Goal: Task Accomplishment & Management: Use online tool/utility

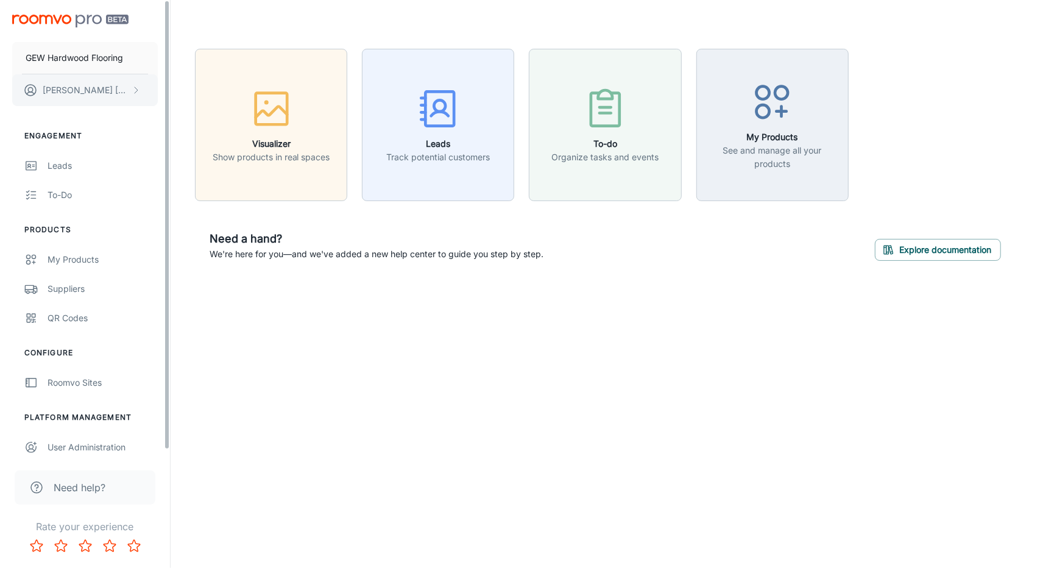
click at [129, 93] on button "[PERSON_NAME]" at bounding box center [85, 90] width 146 height 32
click at [62, 377] on div at bounding box center [520, 284] width 1040 height 568
click at [69, 383] on div "Roomvo Sites" at bounding box center [103, 382] width 110 height 13
click at [84, 260] on div "My Products" at bounding box center [103, 259] width 110 height 13
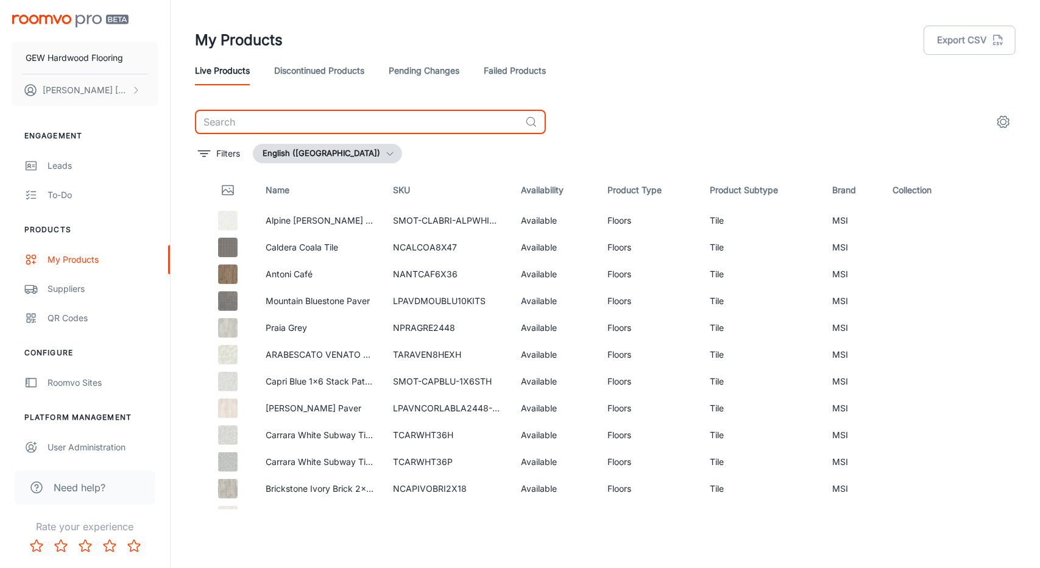
click at [333, 125] on input "text" at bounding box center [357, 122] width 325 height 24
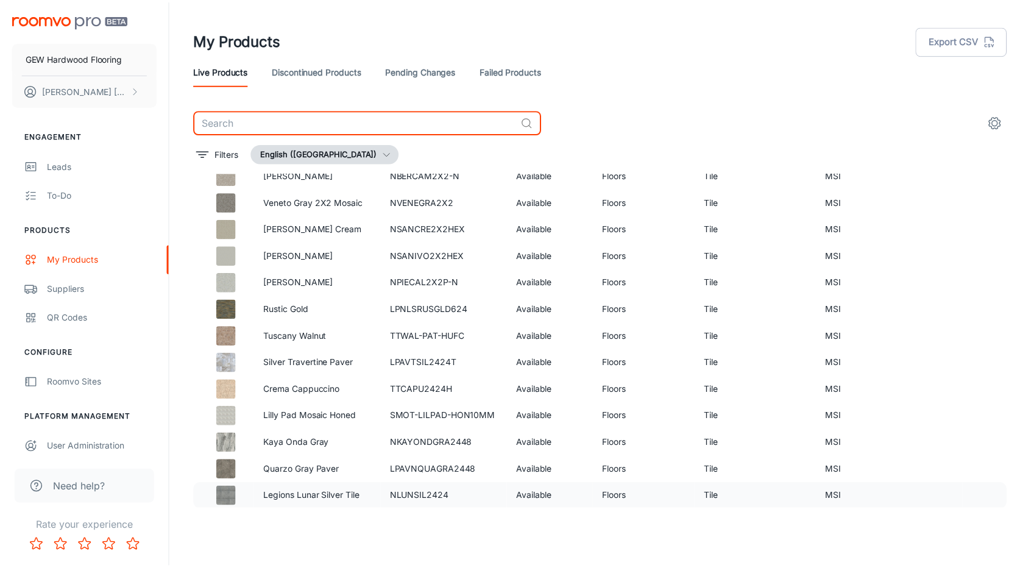
scroll to position [556, 0]
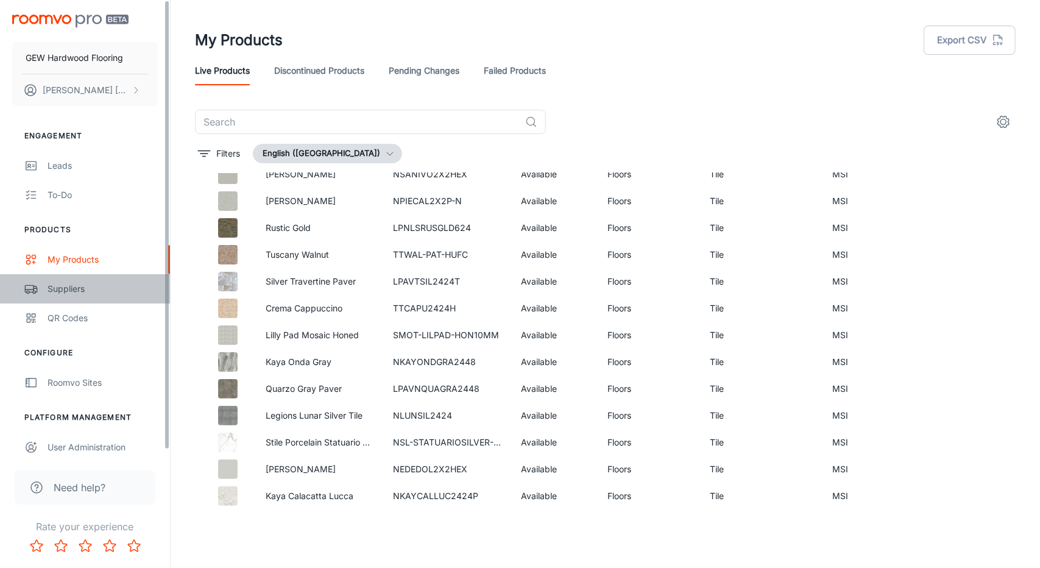
click at [93, 287] on div "Suppliers" at bounding box center [103, 288] width 110 height 13
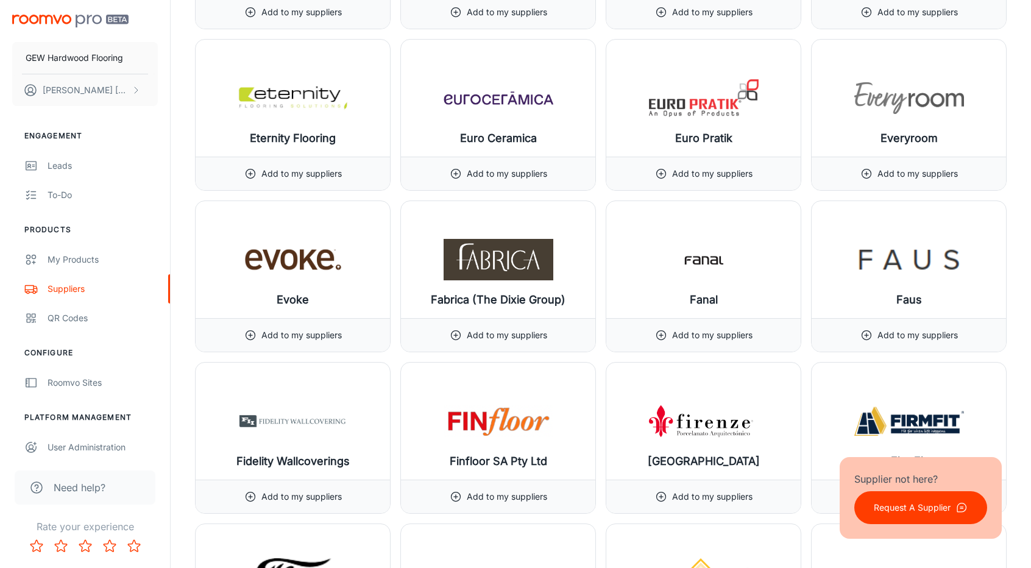
scroll to position [5179, 0]
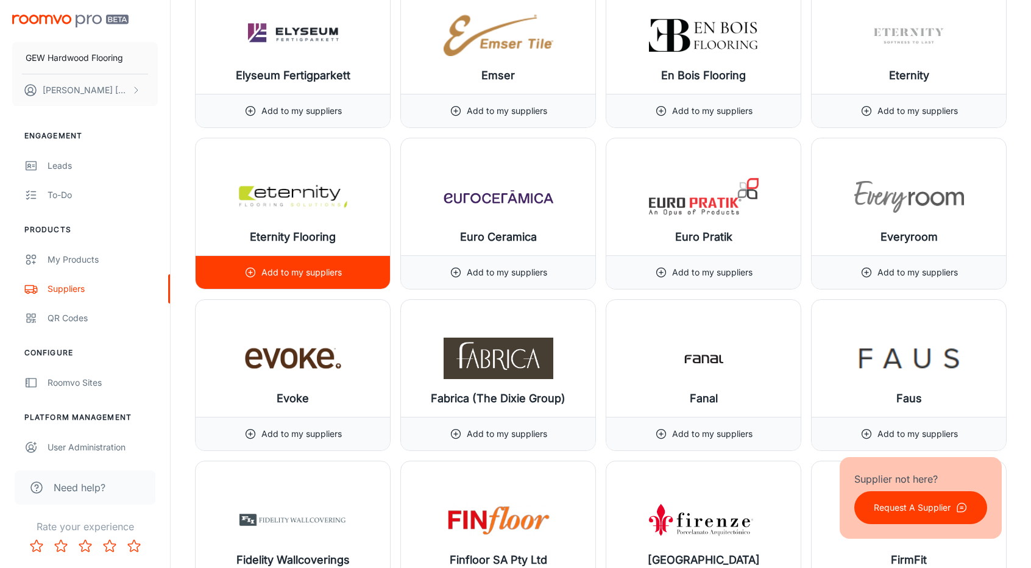
click at [296, 266] on p "Add to my suppliers" at bounding box center [301, 272] width 80 height 13
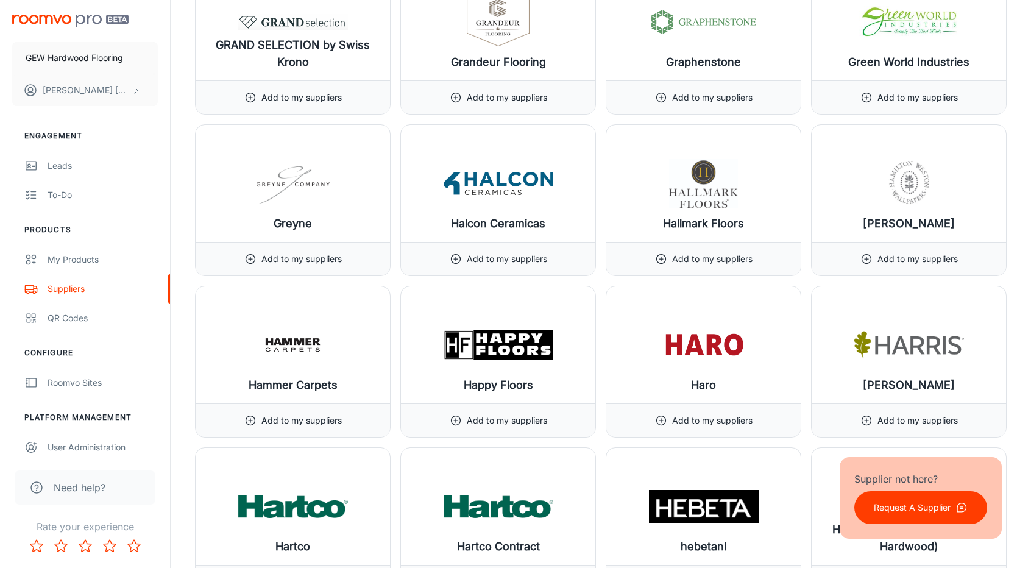
scroll to position [7100, 0]
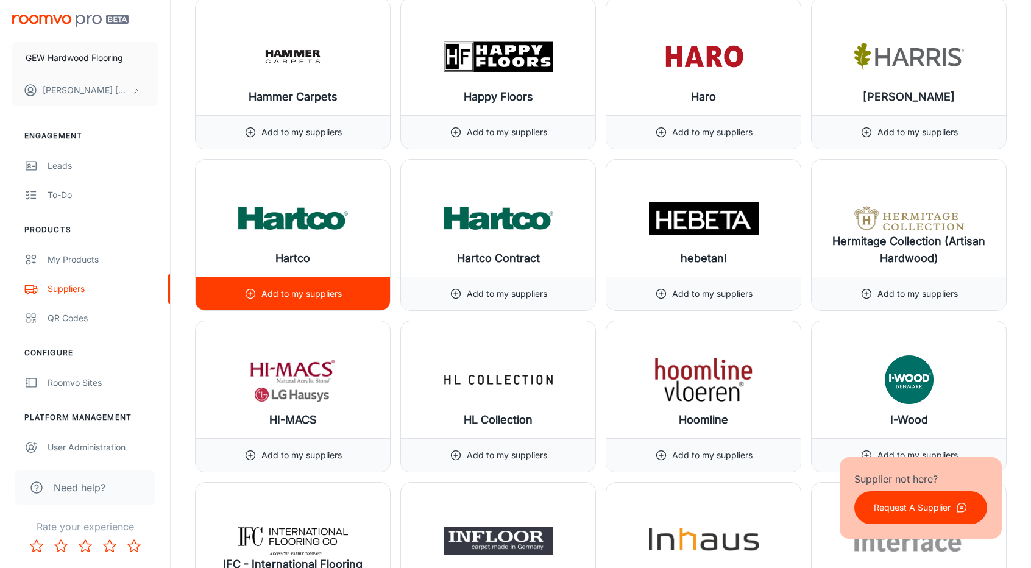
click at [365, 277] on div "Add to my suppliers" at bounding box center [293, 294] width 194 height 34
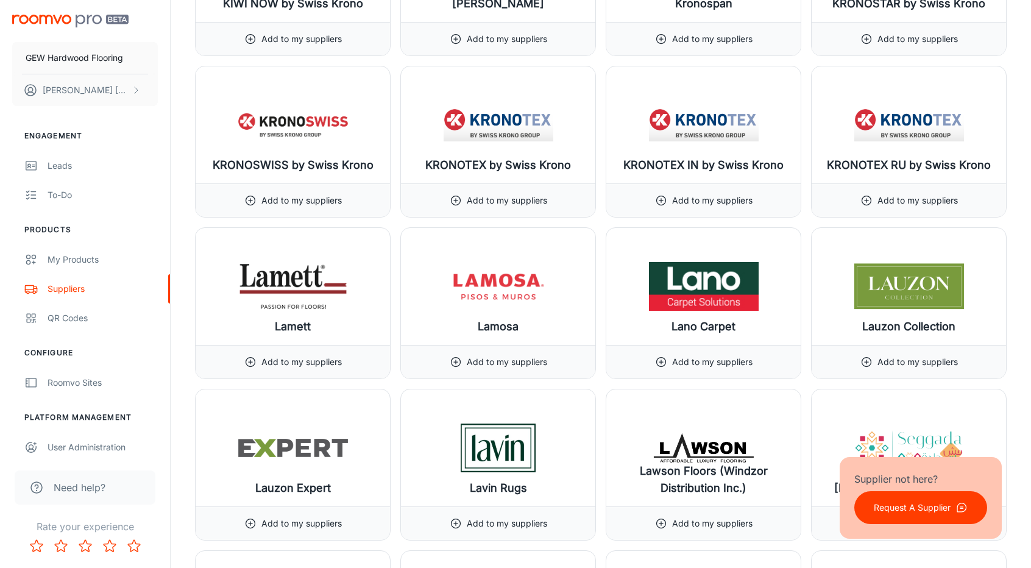
scroll to position [8335, 0]
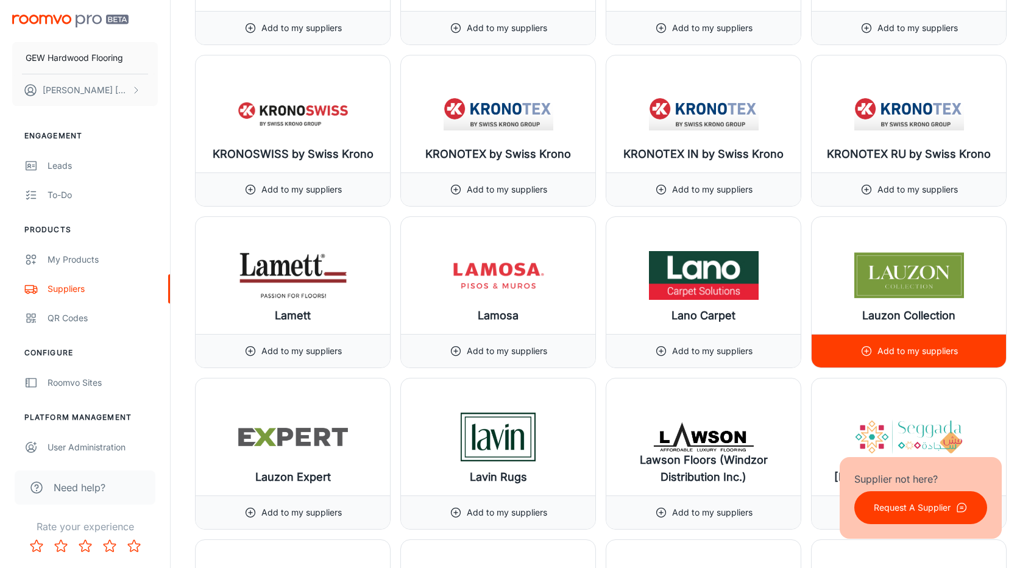
click at [970, 334] on div "Add to my suppliers" at bounding box center [909, 351] width 194 height 34
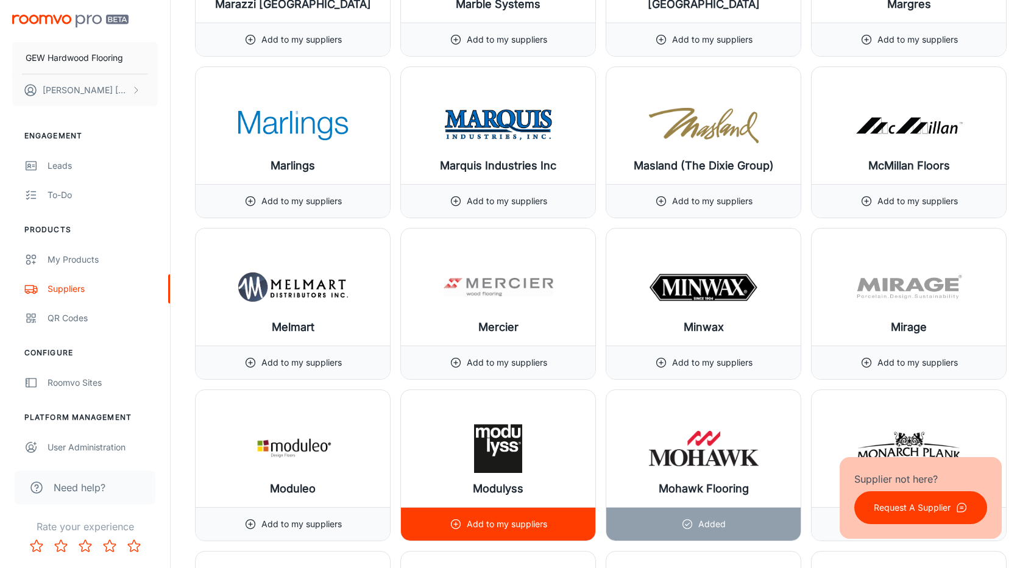
scroll to position [9615, 0]
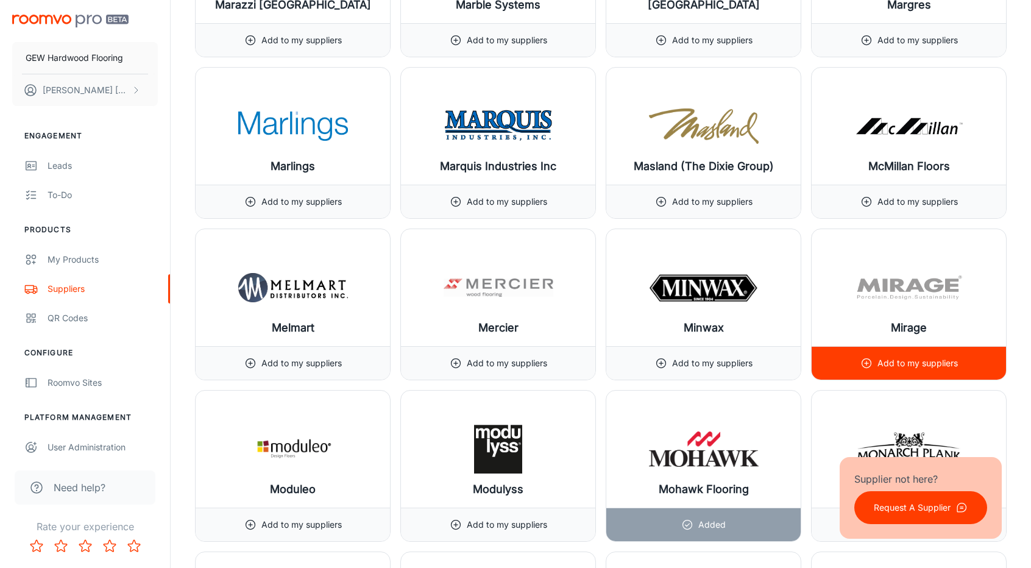
click at [875, 263] on img at bounding box center [910, 287] width 110 height 49
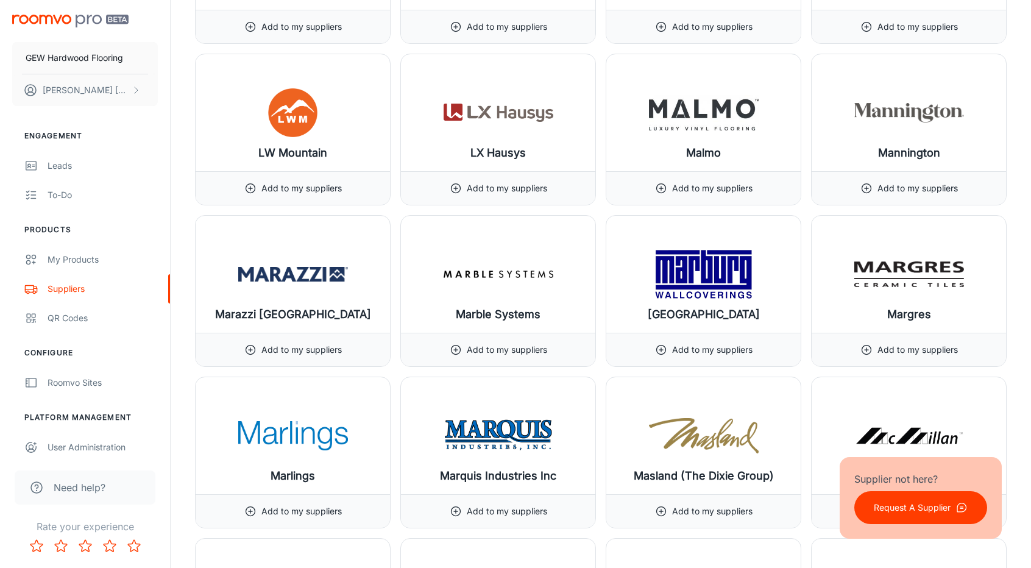
scroll to position [9372, 0]
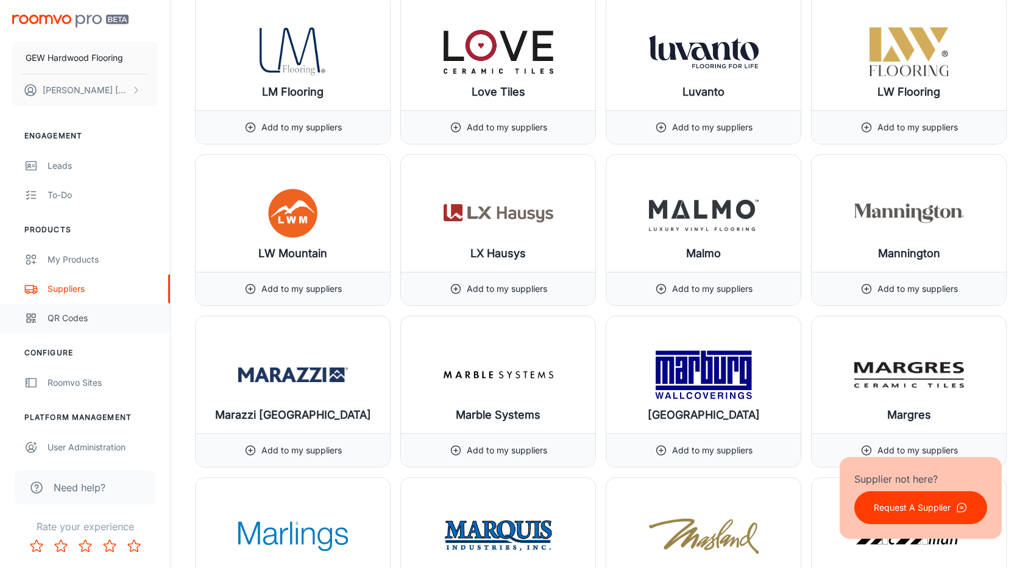
click at [77, 317] on div "QR Codes" at bounding box center [103, 317] width 110 height 13
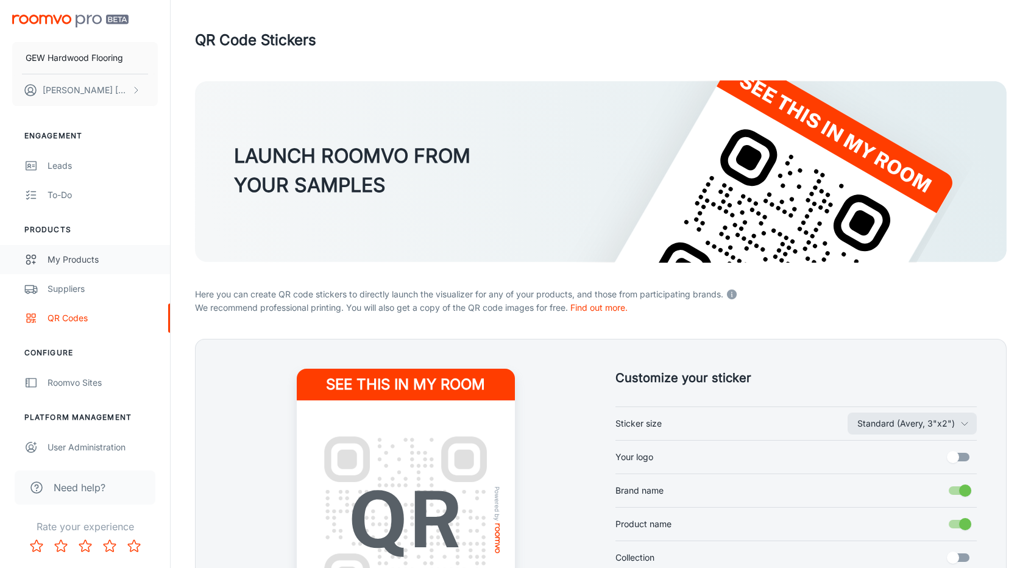
click at [84, 260] on div "My Products" at bounding box center [103, 259] width 110 height 13
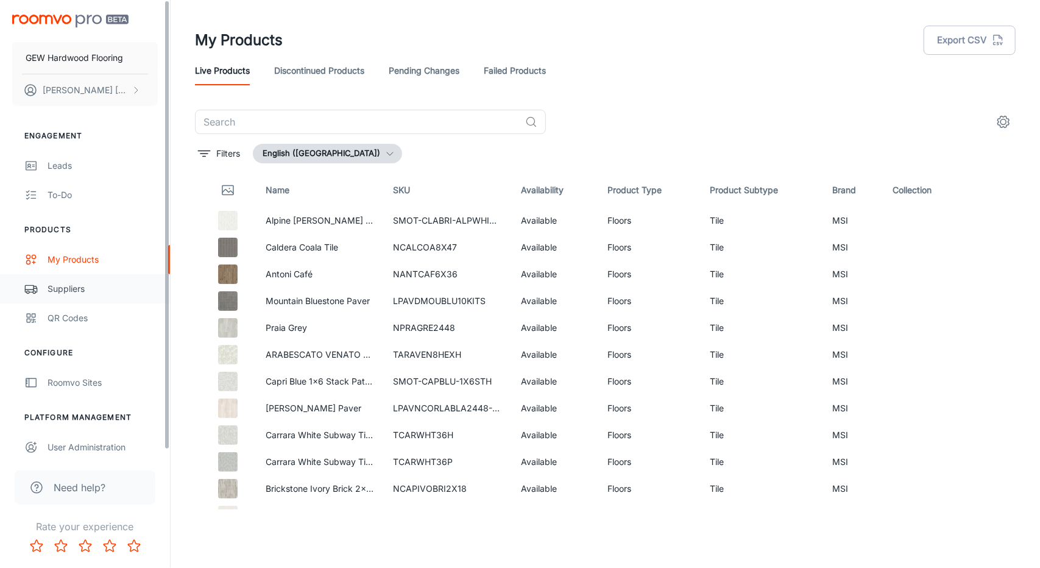
click at [76, 302] on link "Suppliers" at bounding box center [85, 288] width 170 height 29
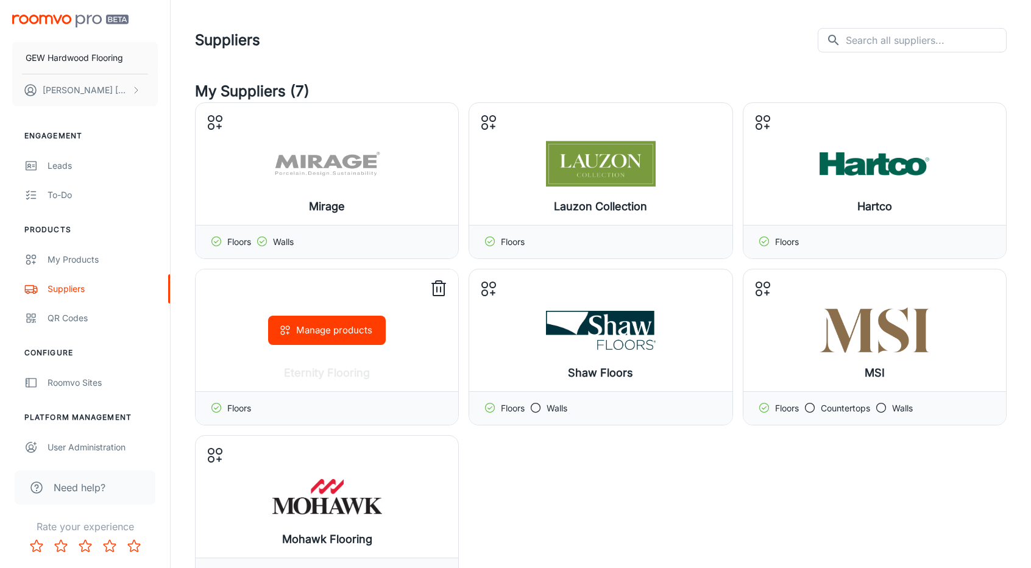
click at [376, 402] on div "Floors" at bounding box center [327, 408] width 263 height 34
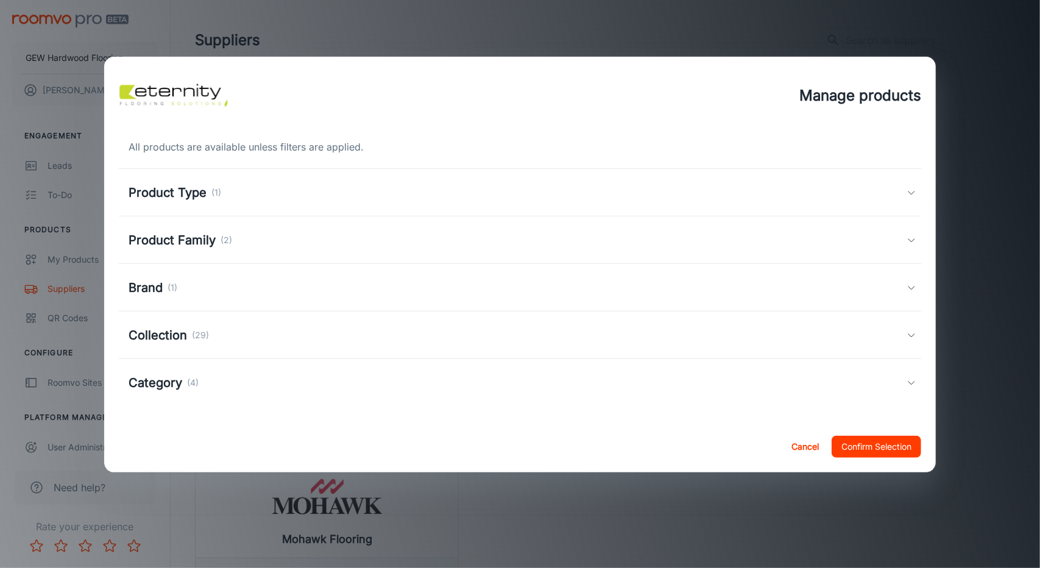
click at [371, 236] on div "Product Family (2)" at bounding box center [518, 240] width 779 height 18
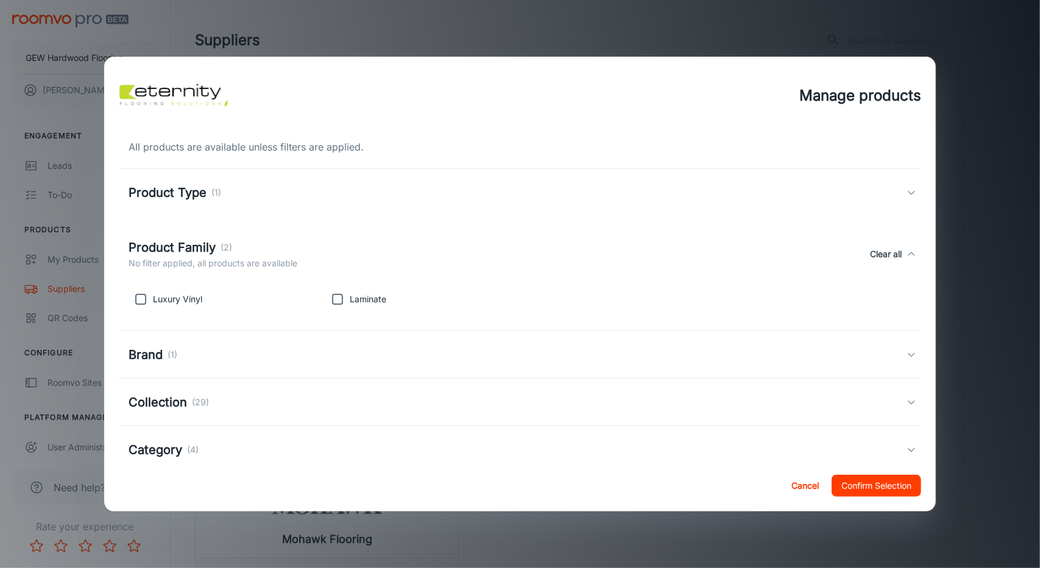
click at [371, 236] on div "Product Family (2) No filter applied, all products are available Clear all" at bounding box center [520, 254] width 803 height 56
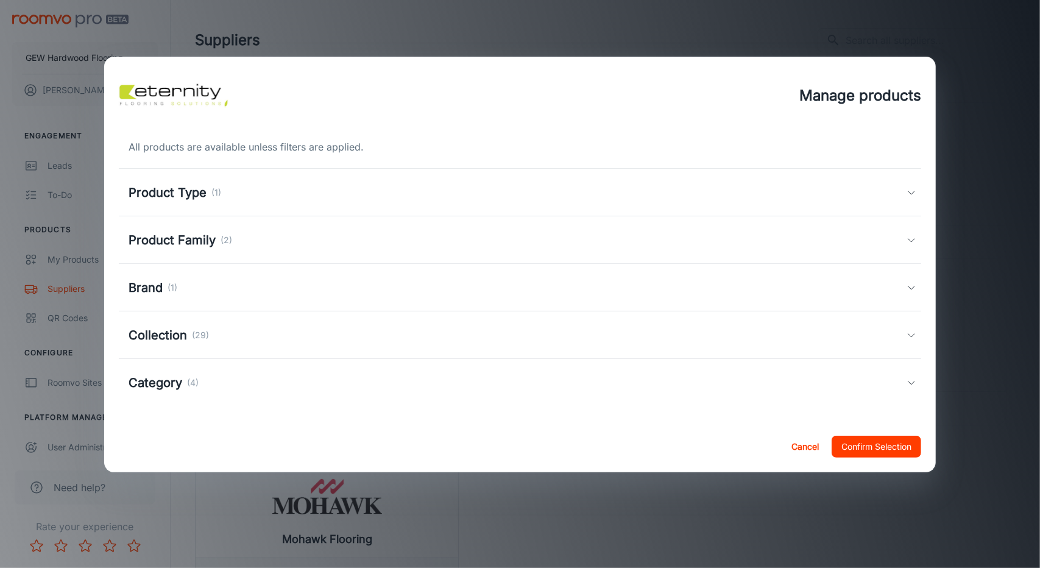
click at [378, 198] on div "Product Type (1)" at bounding box center [518, 192] width 779 height 18
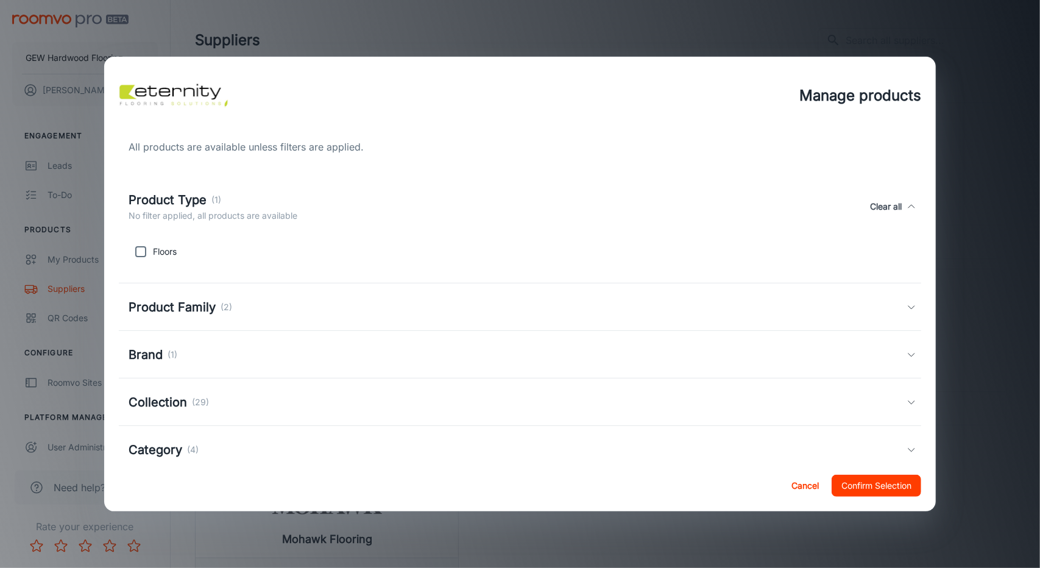
click at [378, 198] on div "Product Type (1) No filter applied, all products are available Clear all" at bounding box center [518, 207] width 779 height 32
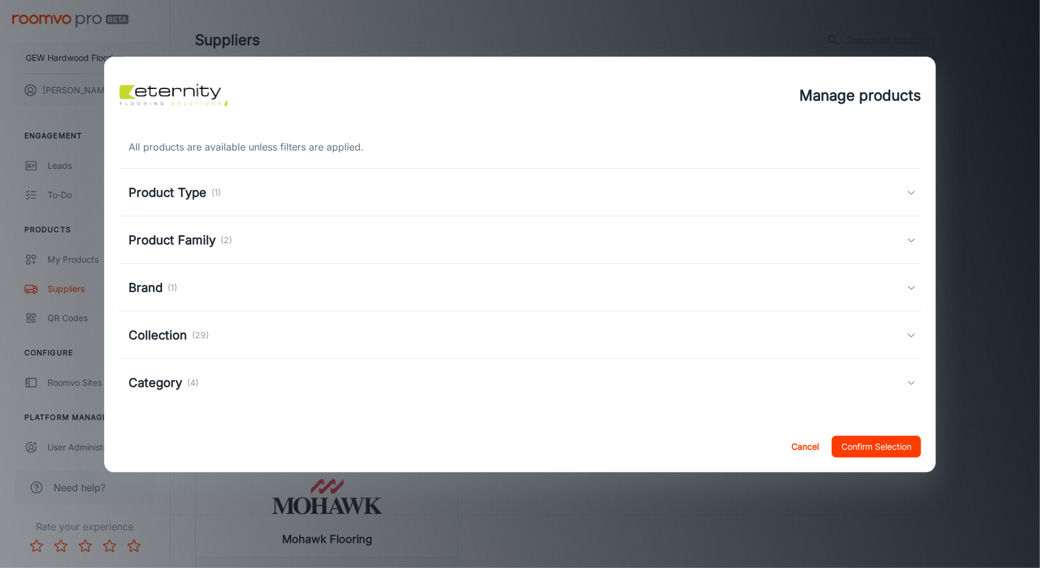
click at [343, 282] on div "Brand (1)" at bounding box center [518, 288] width 779 height 18
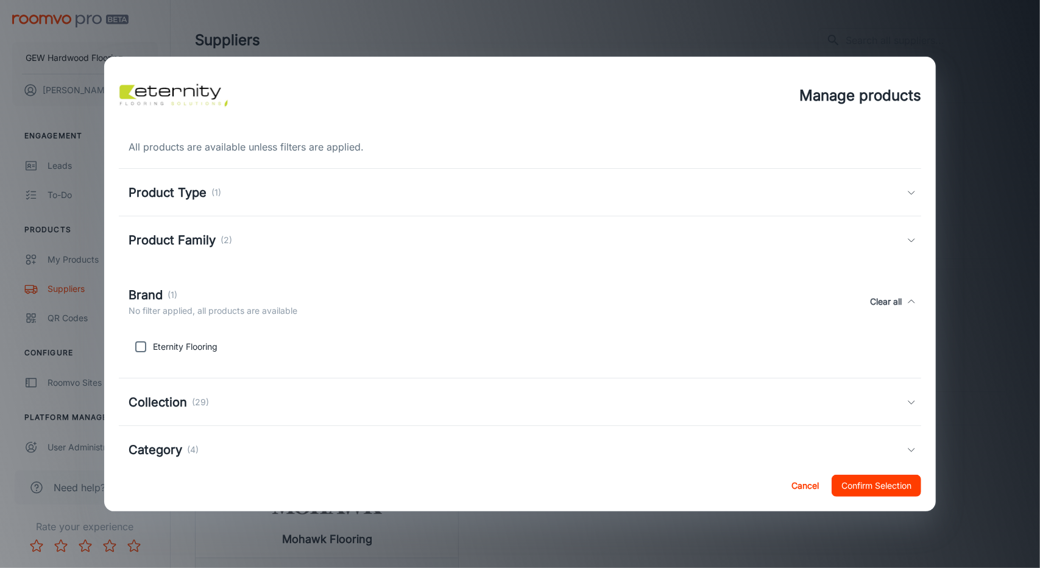
click at [343, 282] on div "Brand (1) No filter applied, all products are available Clear all" at bounding box center [520, 302] width 803 height 56
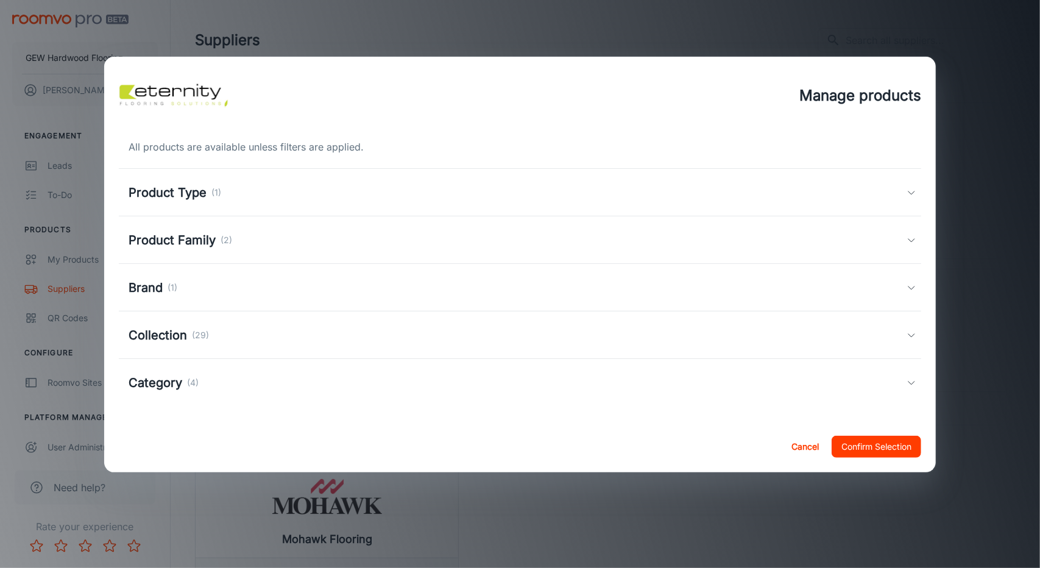
click at [313, 342] on div "Collection (29)" at bounding box center [518, 335] width 779 height 18
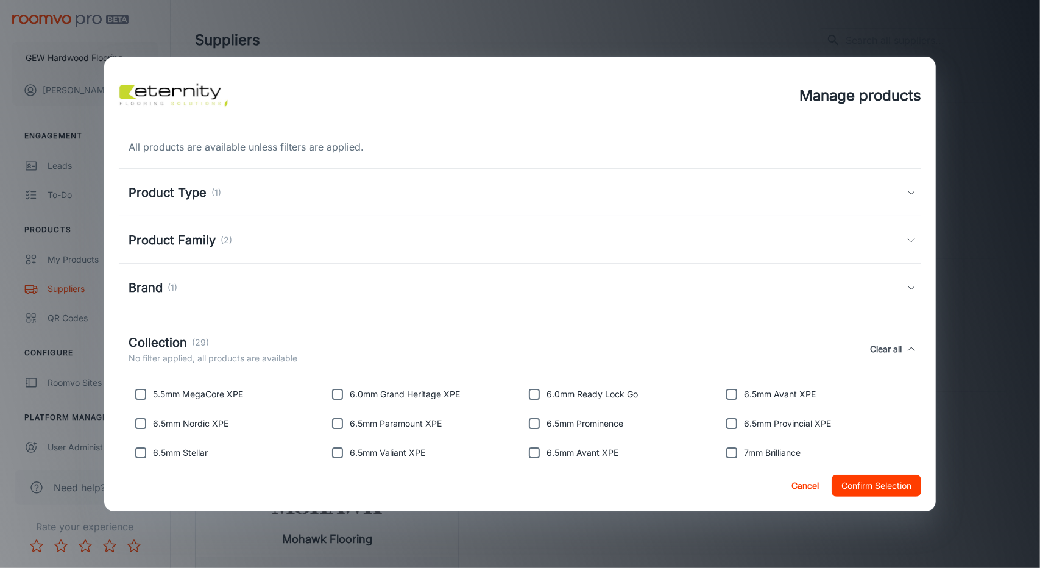
click at [313, 342] on div "Collection (29) No filter applied, all products are available Clear all" at bounding box center [518, 349] width 779 height 32
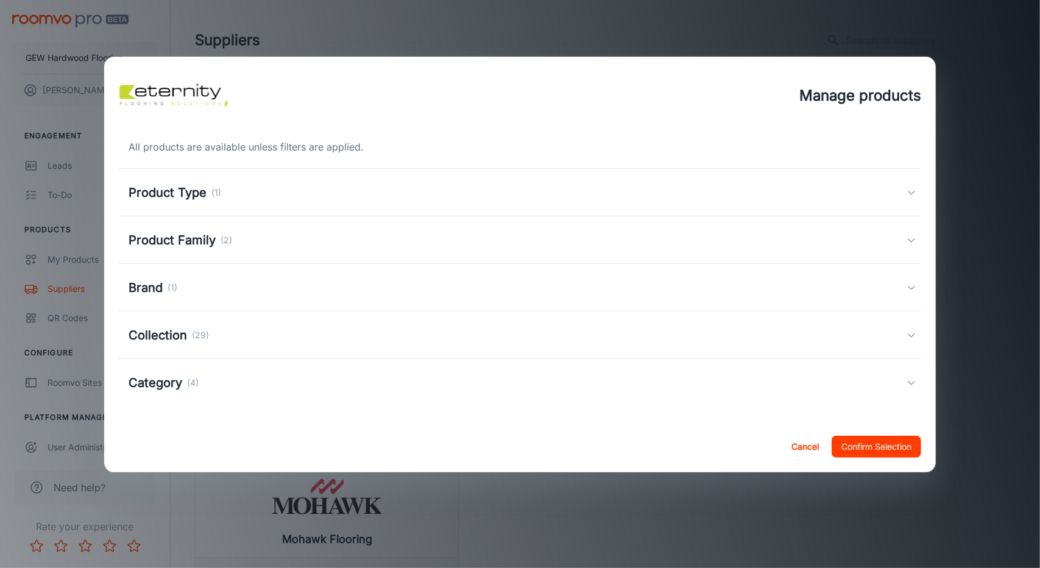
click at [291, 397] on div "Category (4)" at bounding box center [520, 383] width 803 height 48
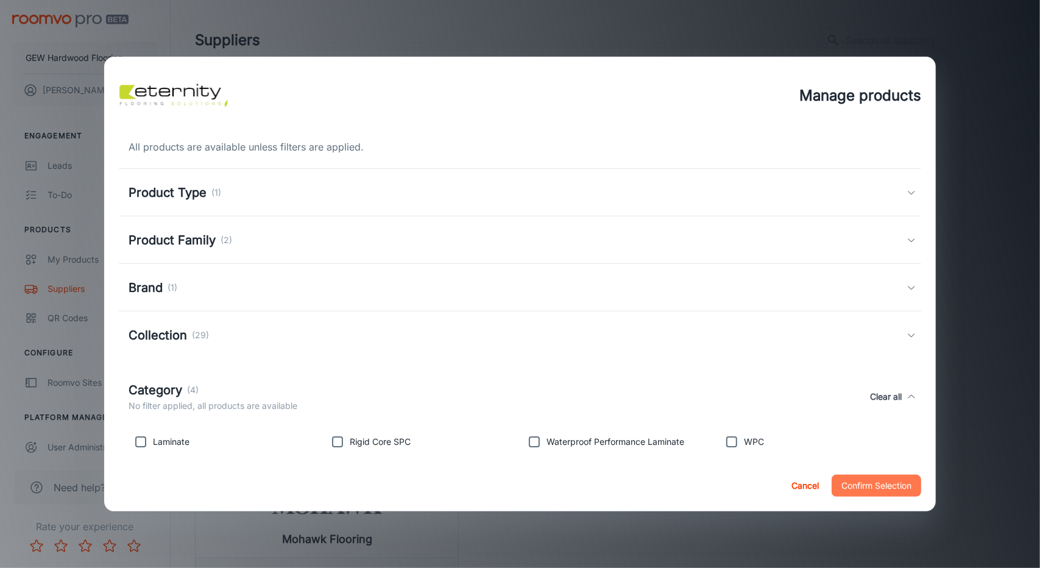
click at [877, 485] on button "Confirm Selection" at bounding box center [877, 486] width 90 height 22
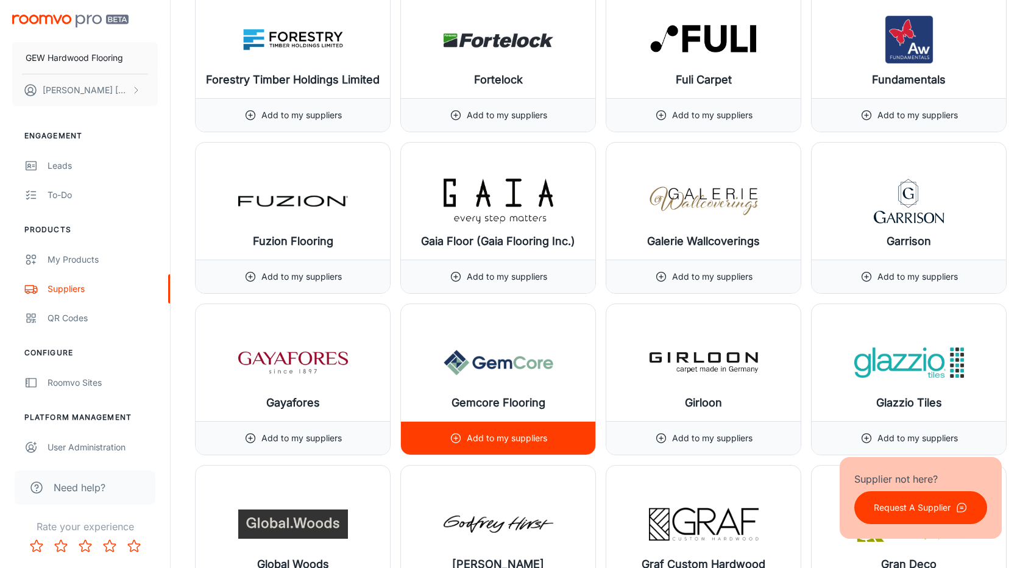
scroll to position [6400, 0]
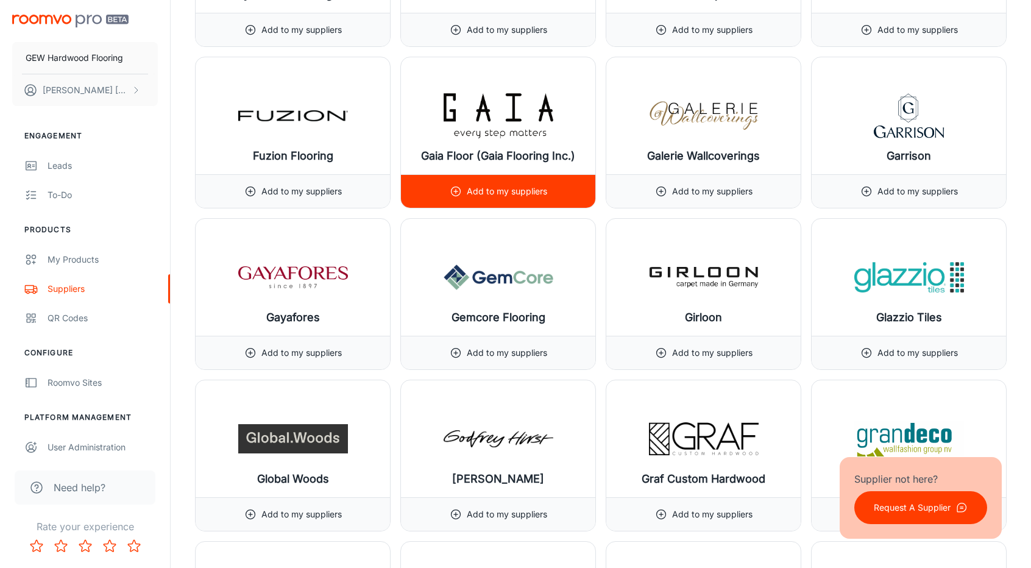
click at [529, 175] on div "Add to my suppliers" at bounding box center [499, 191] width 98 height 33
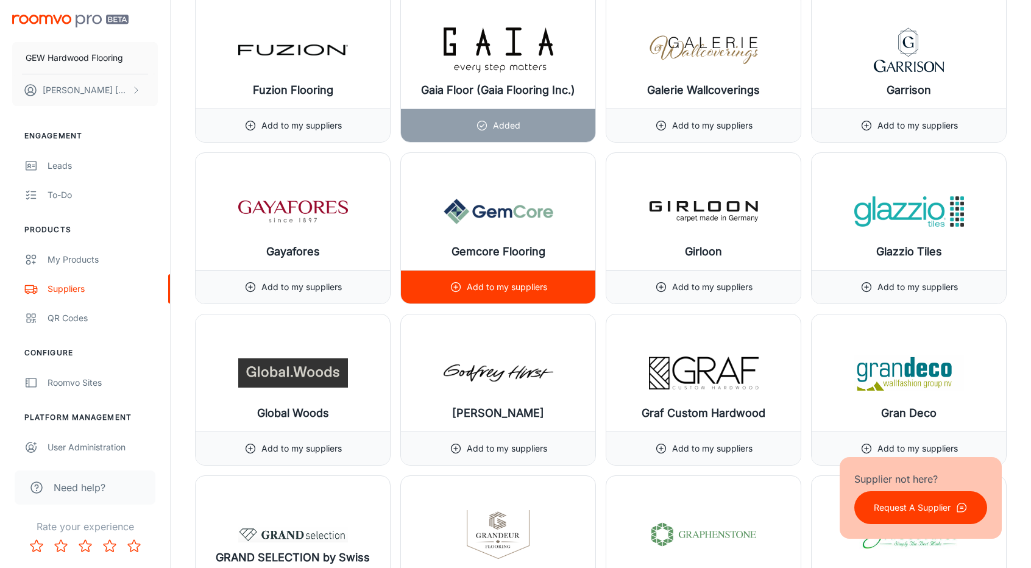
scroll to position [6522, 0]
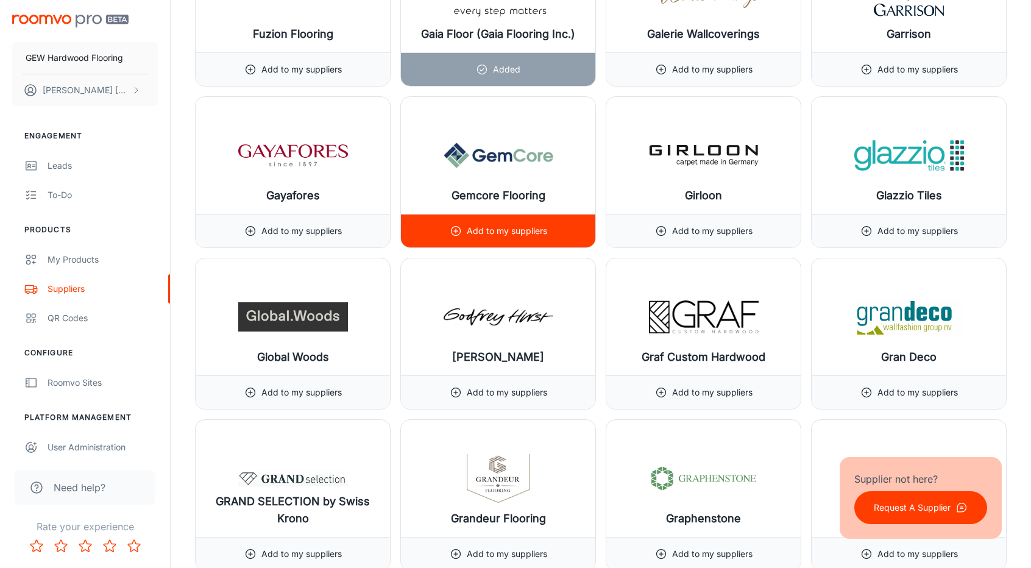
click at [545, 224] on p "Add to my suppliers" at bounding box center [507, 230] width 80 height 13
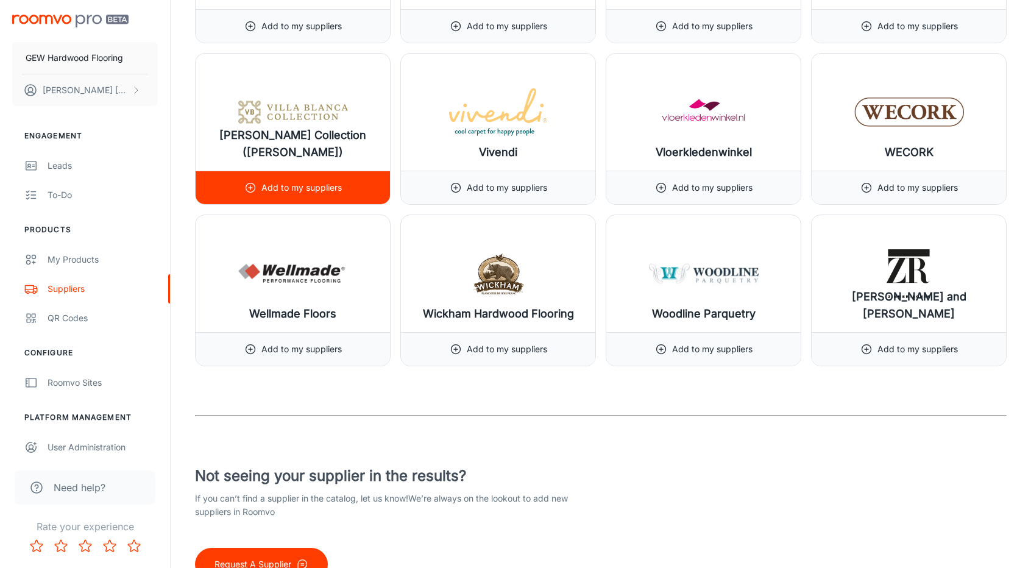
scroll to position [14486, 0]
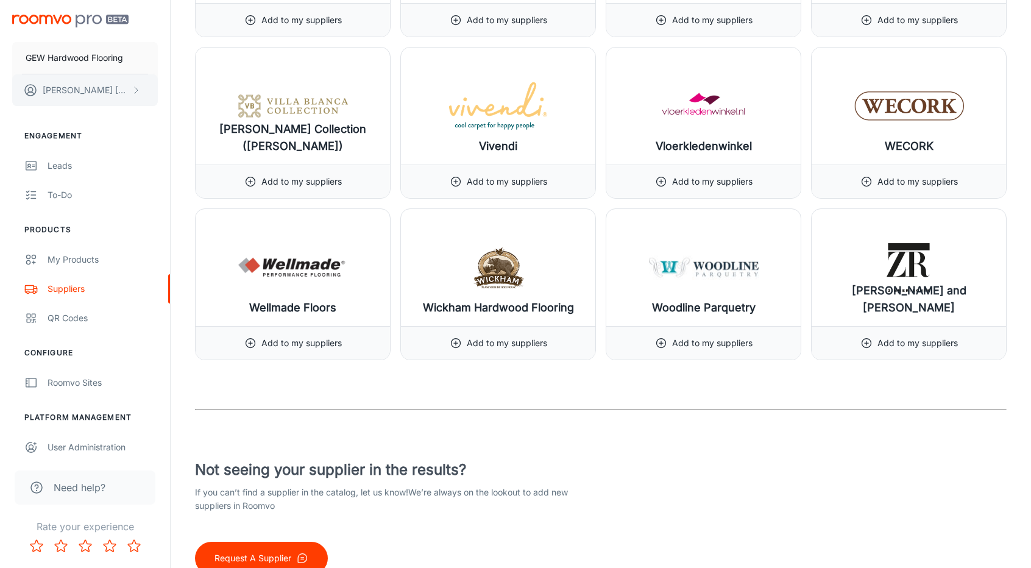
click at [81, 100] on button "[PERSON_NAME]" at bounding box center [85, 90] width 146 height 32
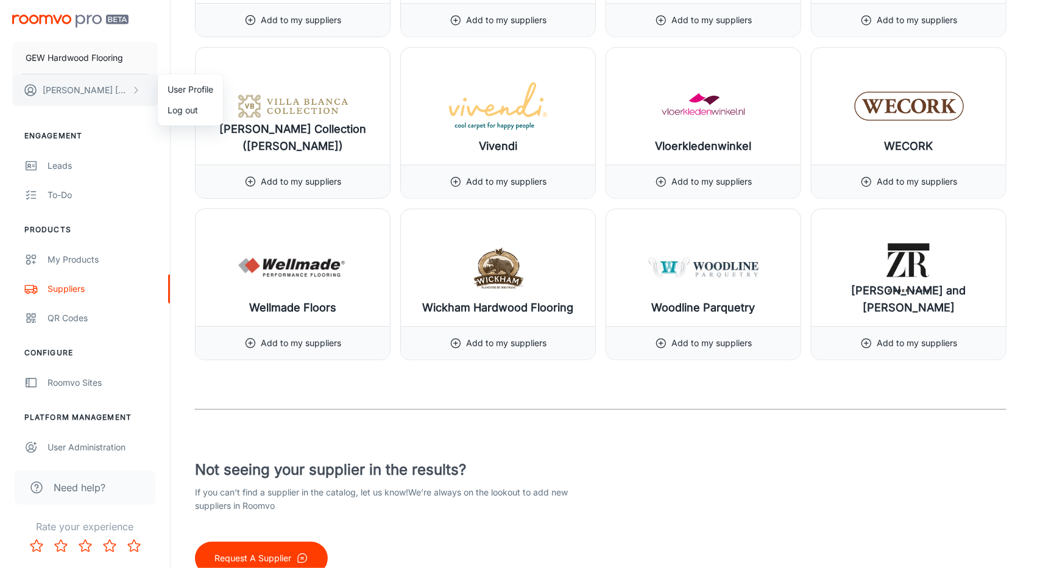
click at [81, 100] on div at bounding box center [520, 284] width 1040 height 568
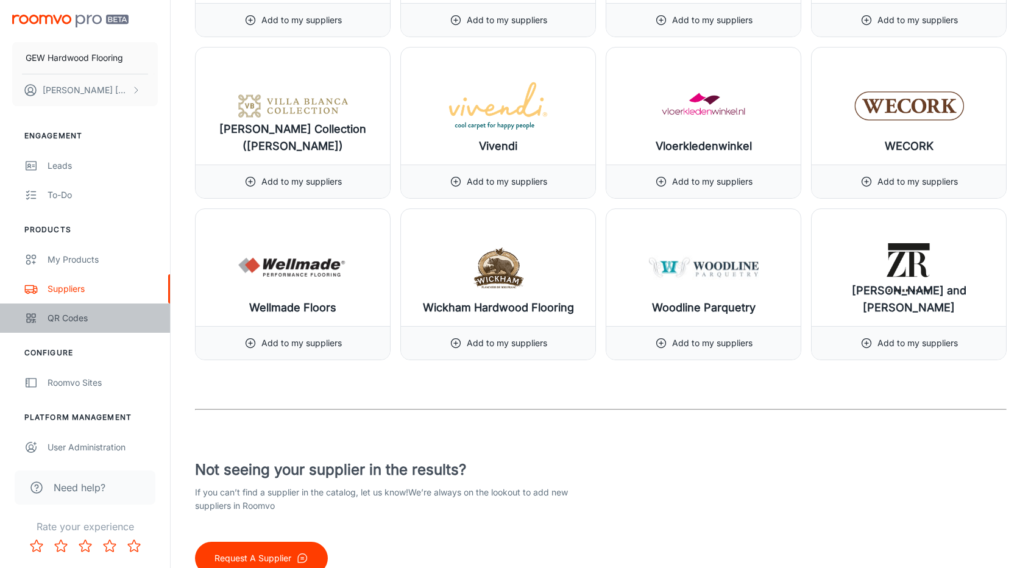
click at [80, 313] on div "QR Codes" at bounding box center [103, 317] width 110 height 13
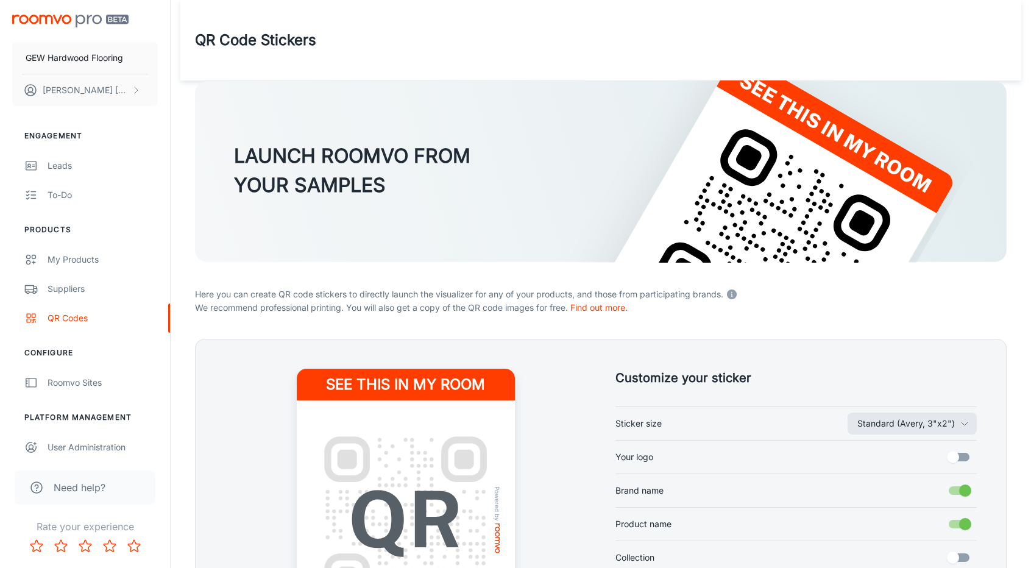
scroll to position [183, 0]
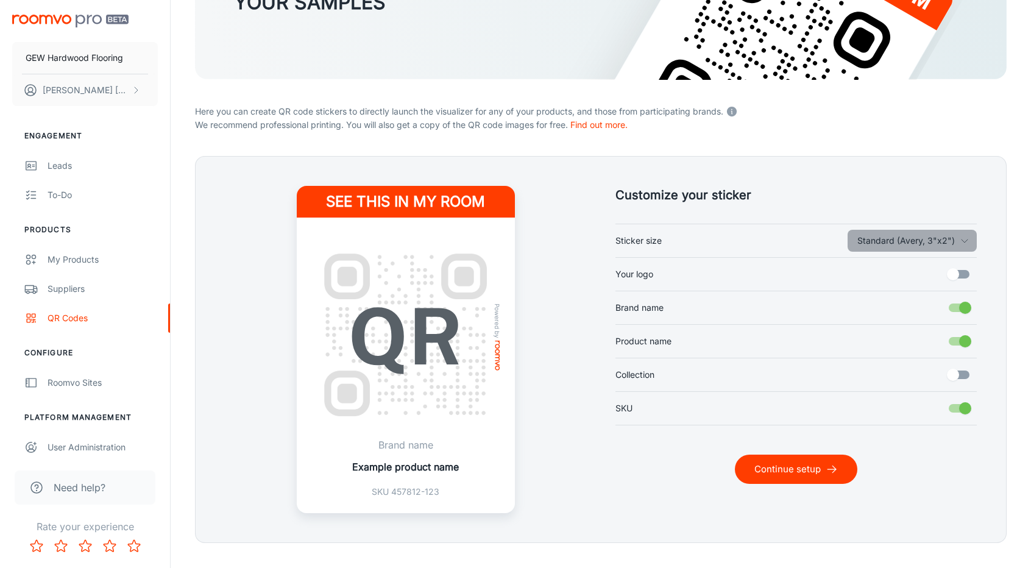
click at [936, 246] on button "Standard (Avery, 3"x2")" at bounding box center [912, 241] width 129 height 22
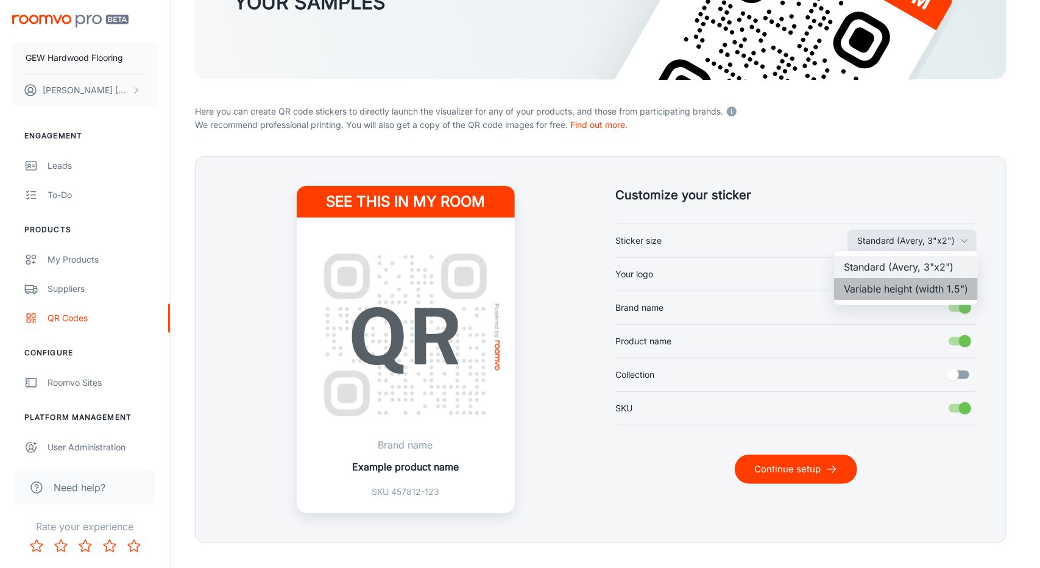
click at [931, 286] on li "Variable height (width 1.5")" at bounding box center [906, 289] width 144 height 22
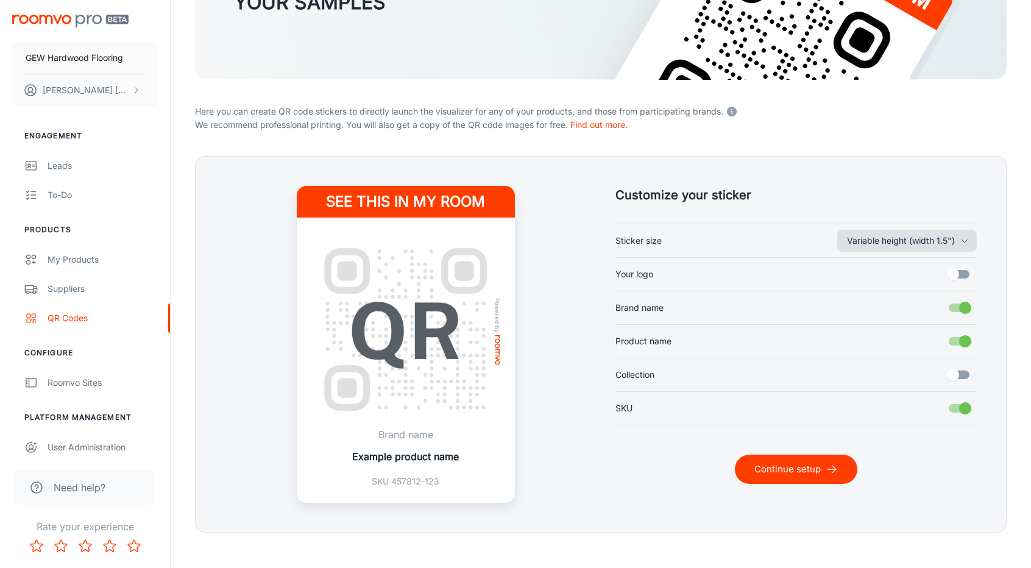
click at [925, 230] on button "Variable height (width 1.5")" at bounding box center [907, 241] width 140 height 22
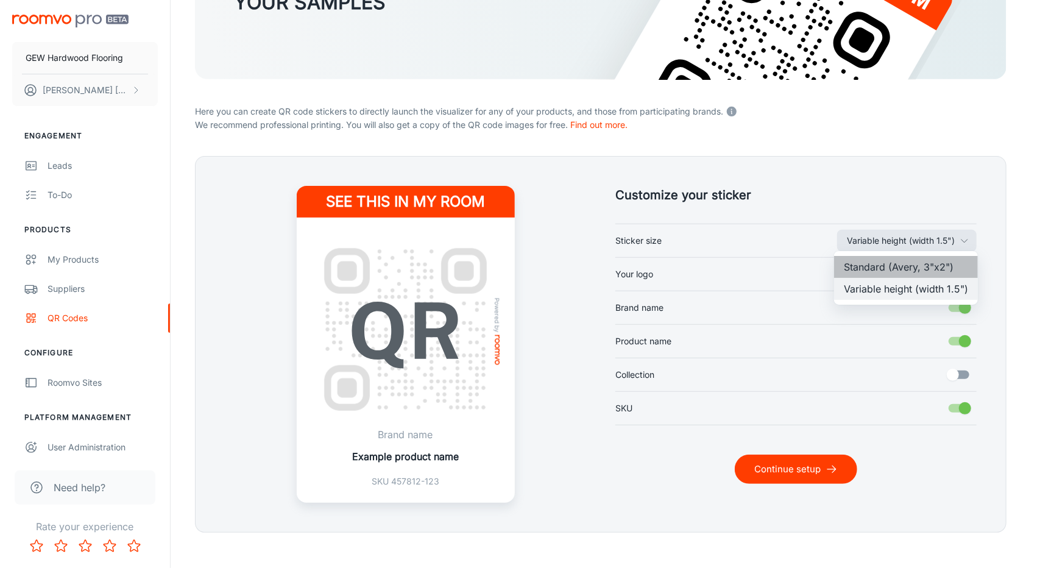
click at [905, 264] on li "Standard (Avery, 3"x2")" at bounding box center [906, 267] width 144 height 22
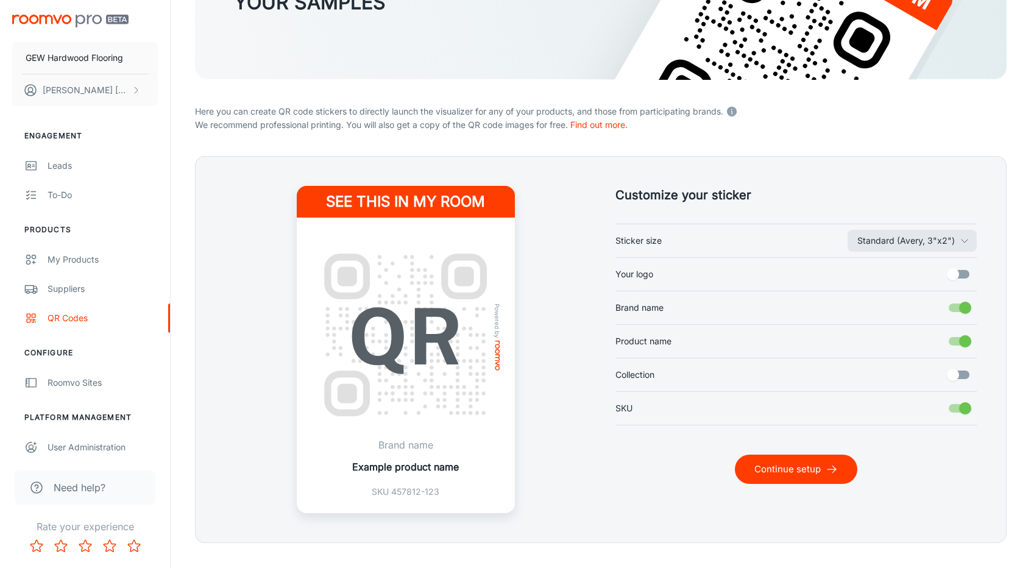
click at [960, 276] on input "Your logo" at bounding box center [953, 274] width 69 height 23
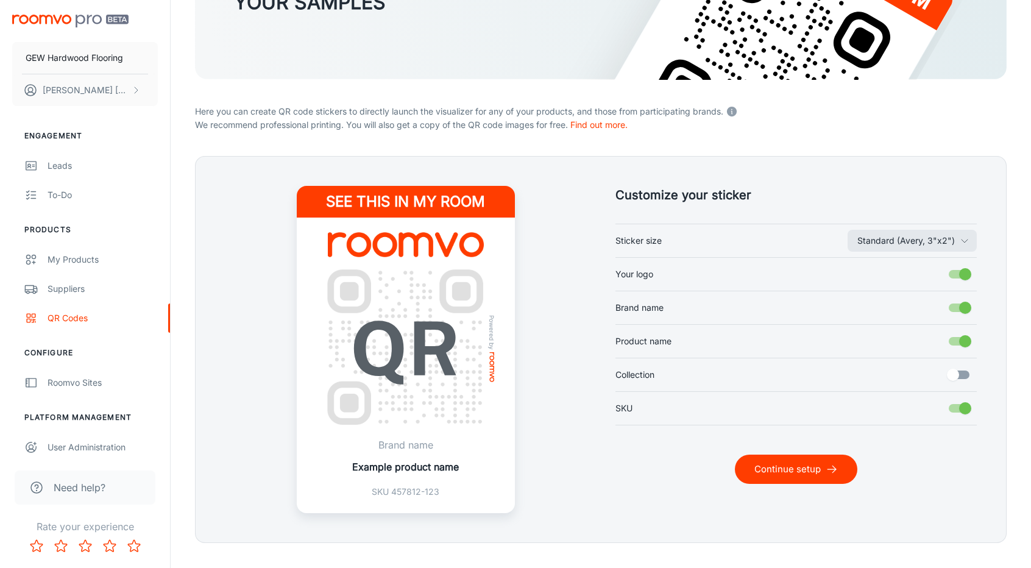
click at [960, 276] on input "Your logo" at bounding box center [965, 274] width 69 height 23
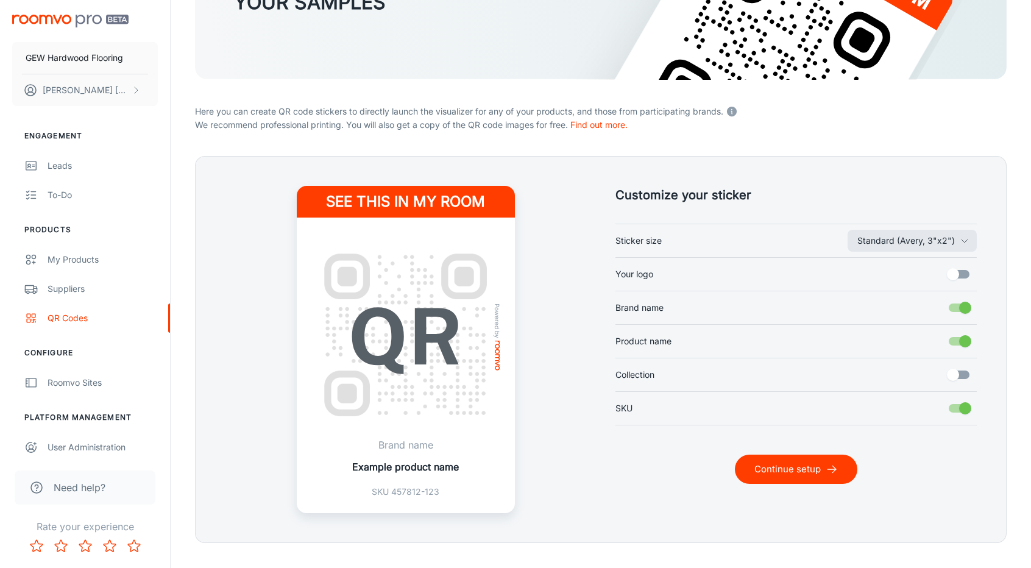
click at [959, 276] on input "Your logo" at bounding box center [953, 274] width 69 height 23
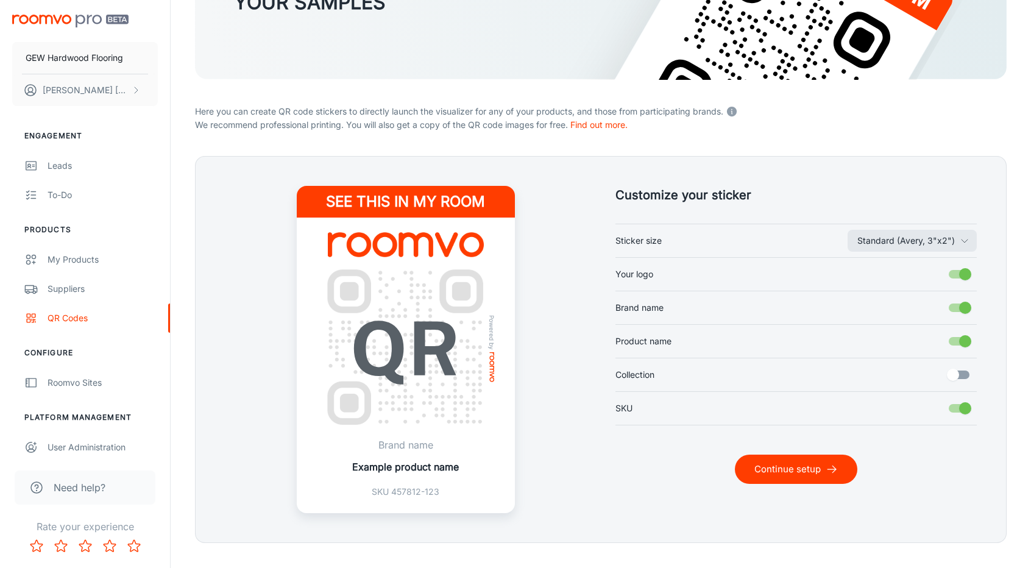
click at [959, 276] on input "Your logo" at bounding box center [965, 274] width 69 height 23
checkbox input "false"
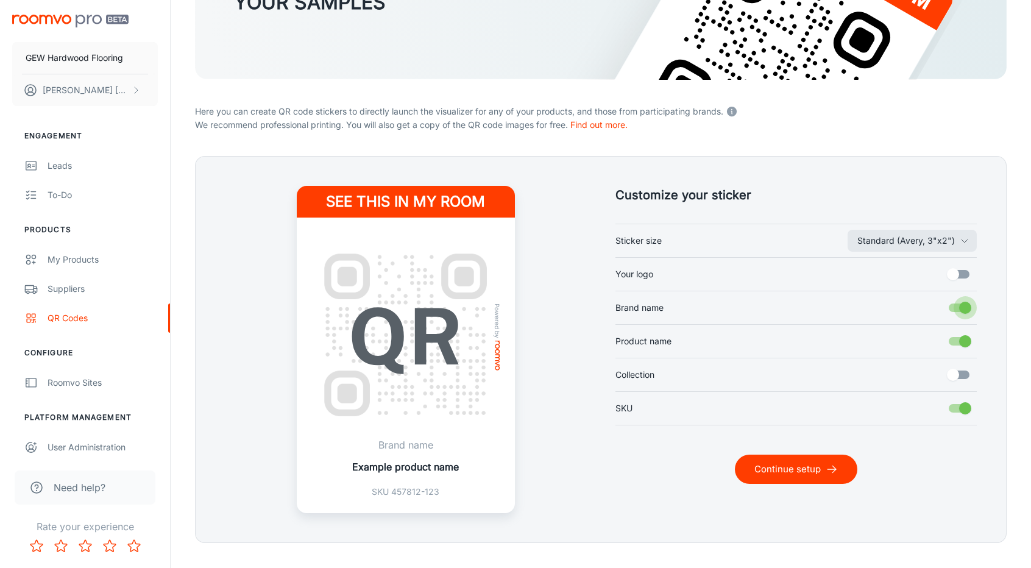
click at [969, 296] on input "Brand name" at bounding box center [965, 307] width 69 height 23
click at [970, 306] on input "Brand name" at bounding box center [953, 307] width 69 height 23
click at [970, 306] on input "Brand name" at bounding box center [965, 307] width 69 height 23
click at [970, 306] on input "Brand name" at bounding box center [953, 307] width 69 height 23
checkbox input "true"
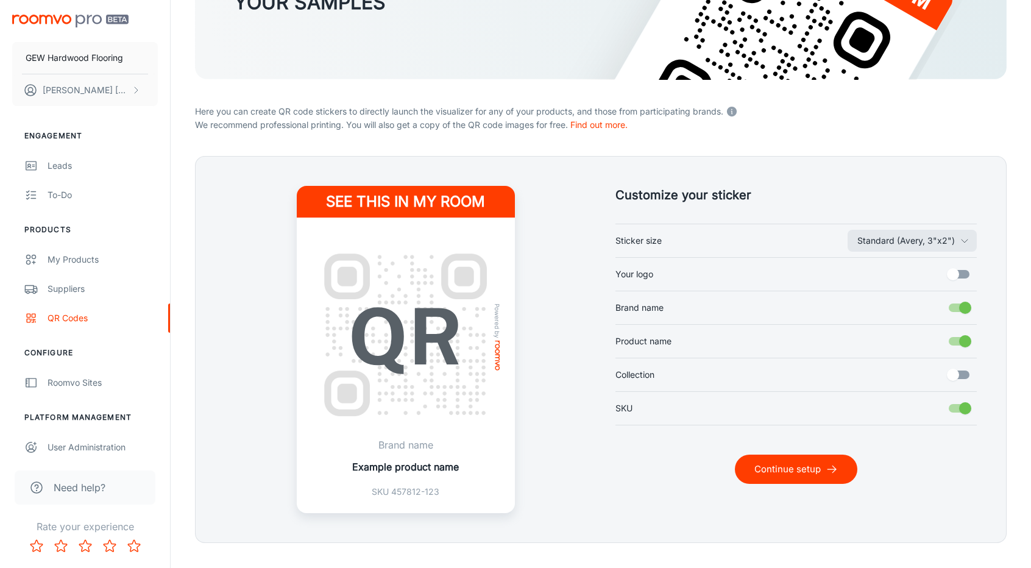
click at [956, 275] on input "Your logo" at bounding box center [953, 274] width 69 height 23
checkbox input "true"
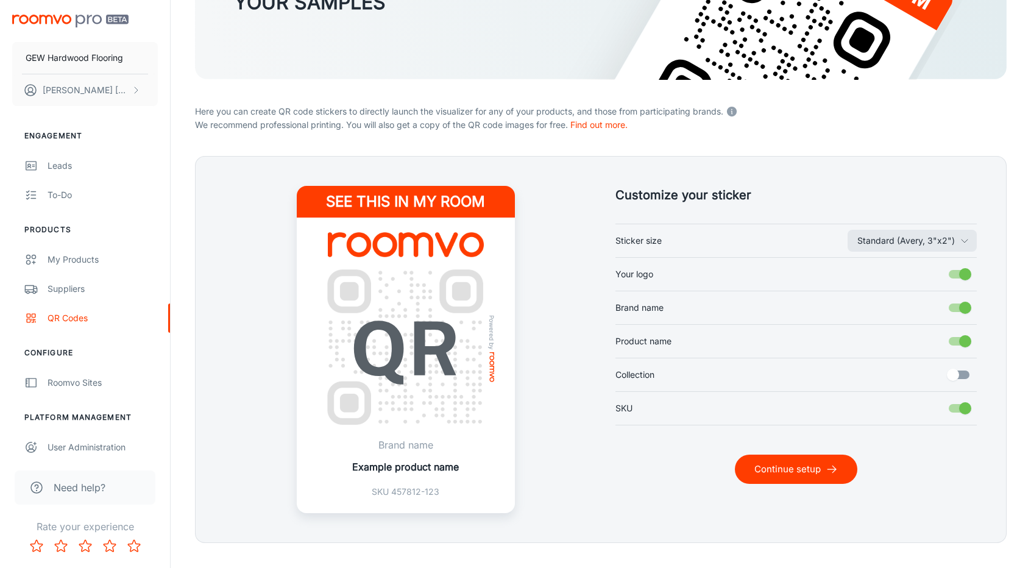
click at [964, 377] on input "Collection" at bounding box center [953, 374] width 69 height 23
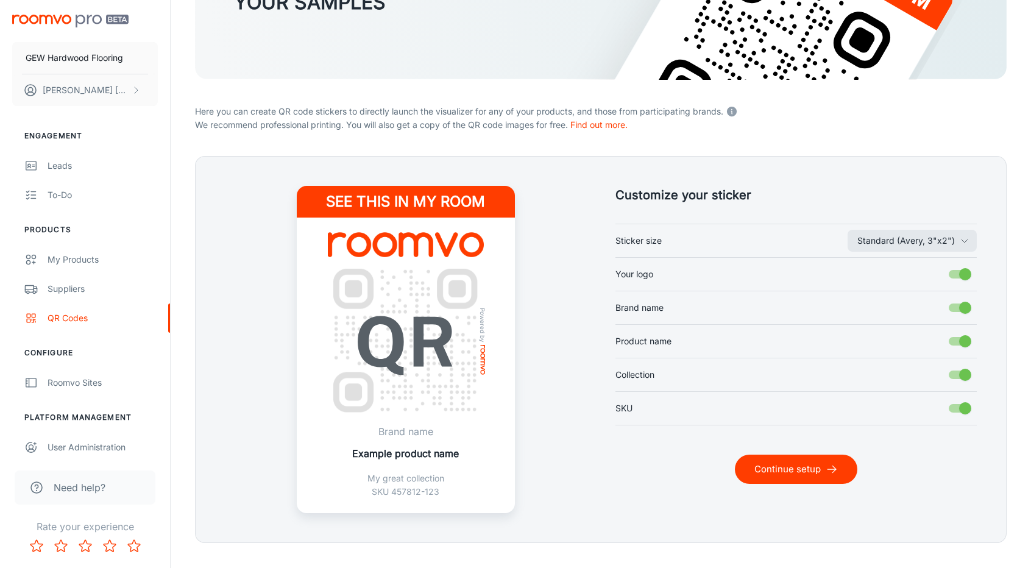
click at [964, 375] on input "Collection" at bounding box center [965, 374] width 69 height 23
checkbox input "false"
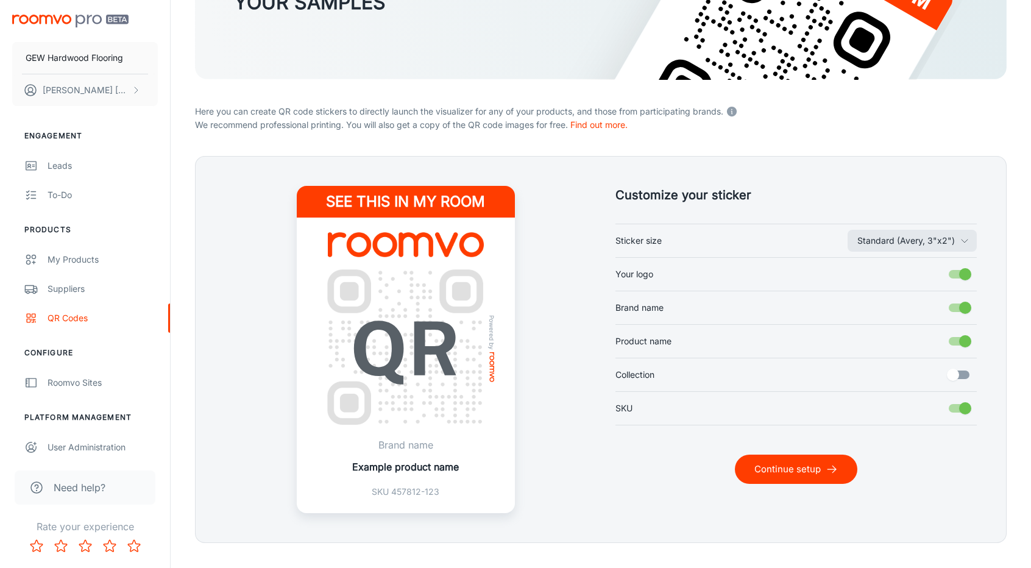
click at [812, 466] on button "Continue setup" at bounding box center [796, 469] width 123 height 29
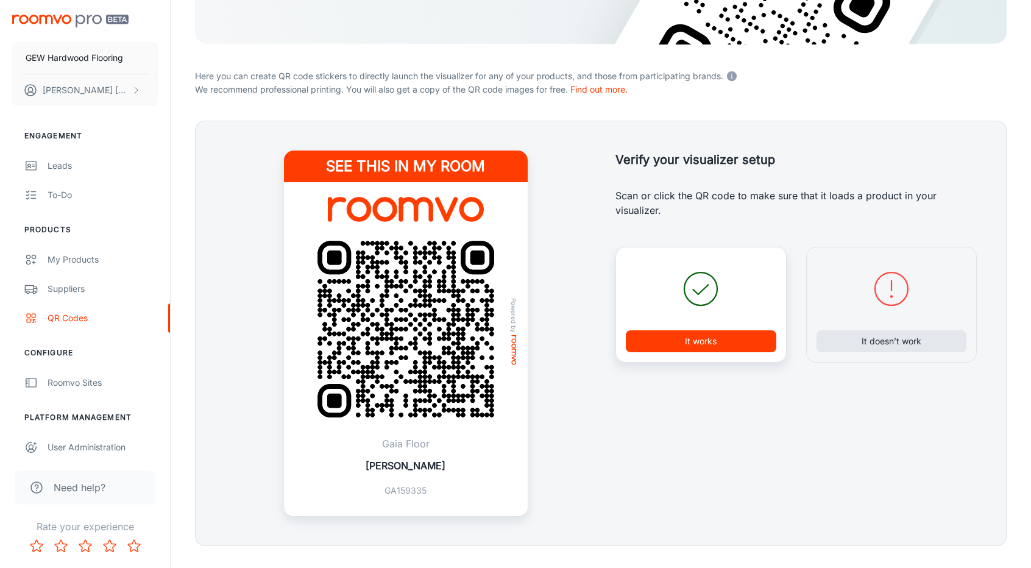
scroll to position [244, 0]
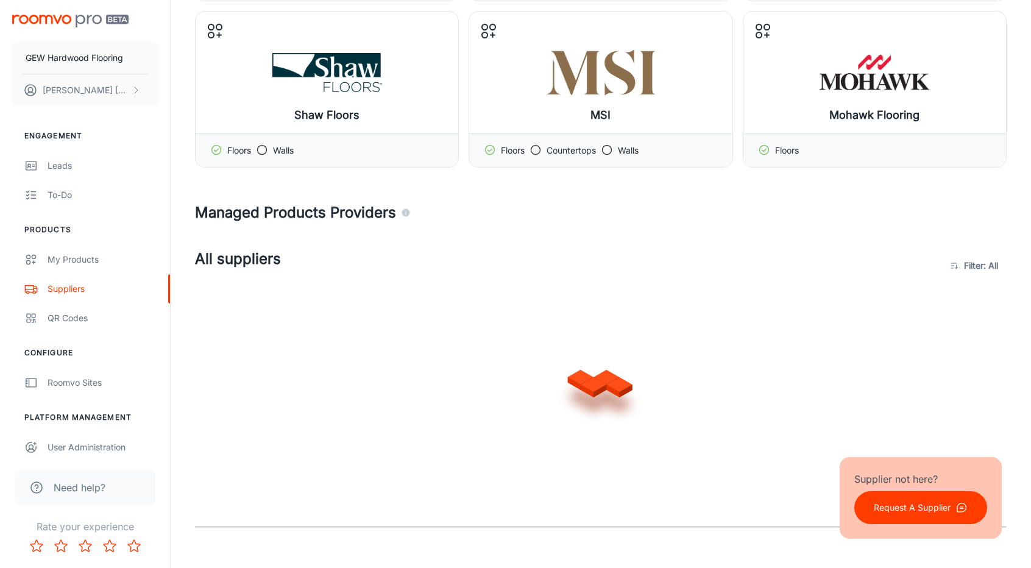
scroll to position [488, 0]
